Goal: Find specific page/section: Find specific page/section

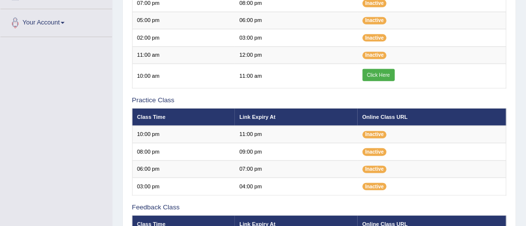
scroll to position [235, 0]
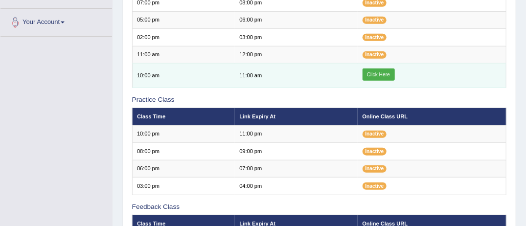
click at [378, 72] on link "Click Here" at bounding box center [378, 74] width 32 height 13
